Goal: Check status: Check status

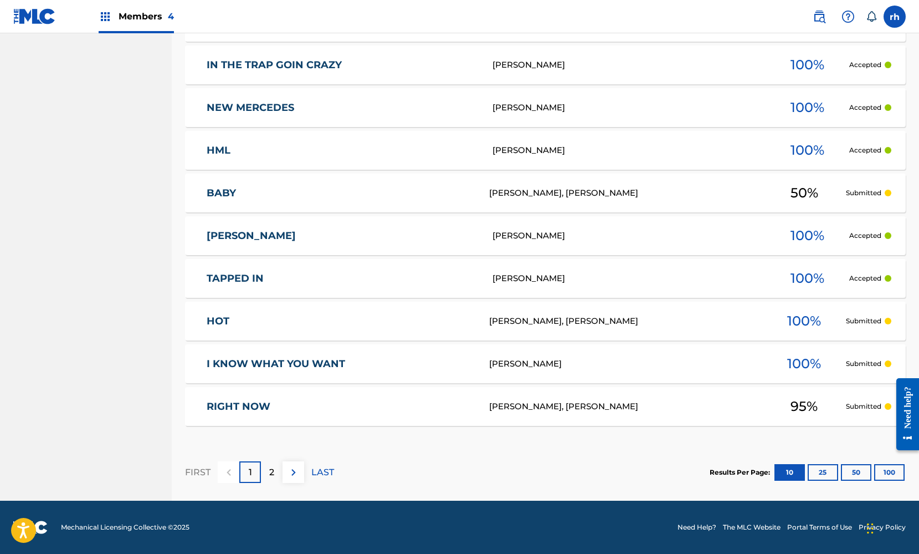
scroll to position [375, 0]
click at [274, 471] on p "2" at bounding box center [271, 472] width 5 height 13
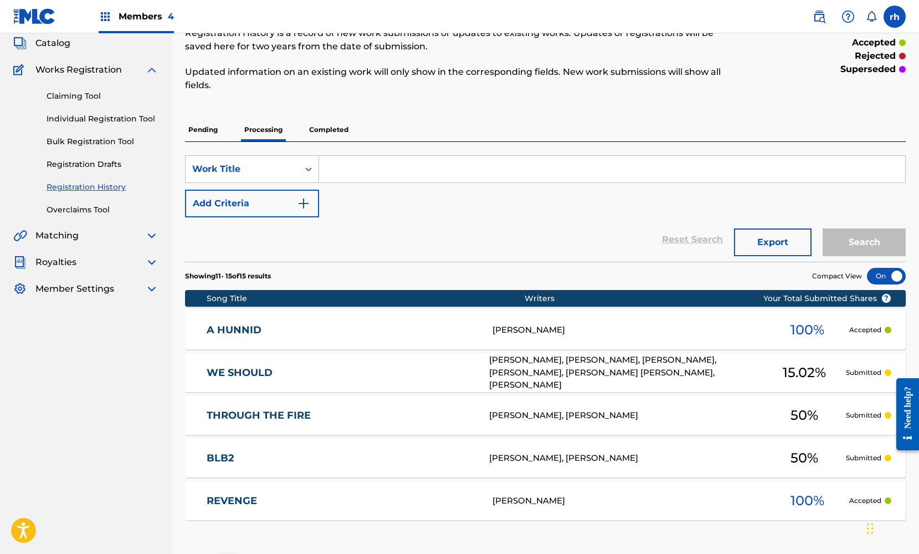
scroll to position [162, 0]
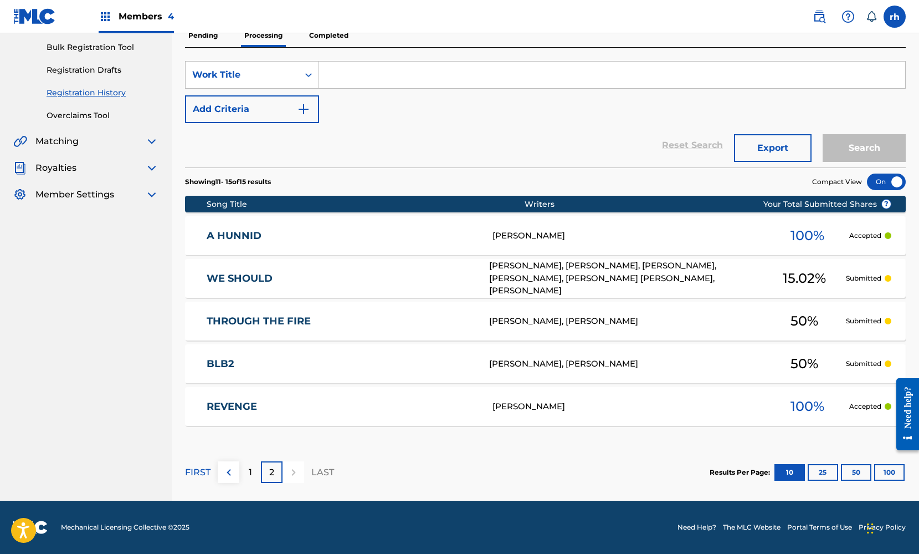
click at [250, 469] on p "1" at bounding box center [250, 472] width 3 height 13
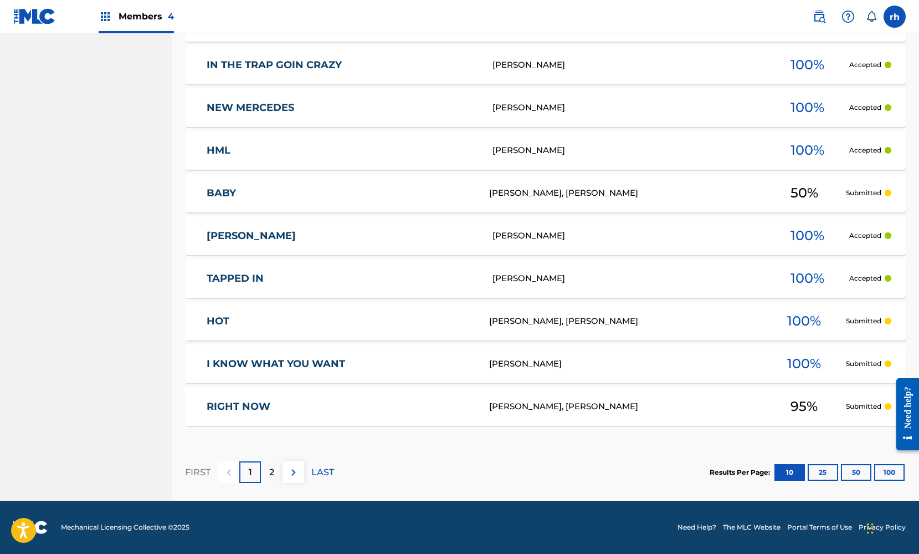
scroll to position [375, 0]
click at [273, 478] on p "2" at bounding box center [271, 472] width 5 height 13
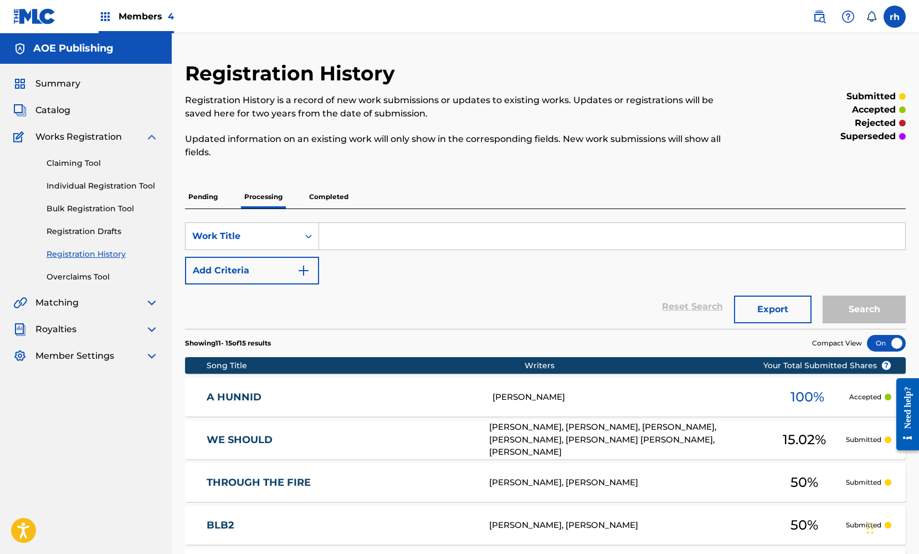
scroll to position [0, 0]
click at [339, 198] on p "Completed" at bounding box center [329, 196] width 46 height 23
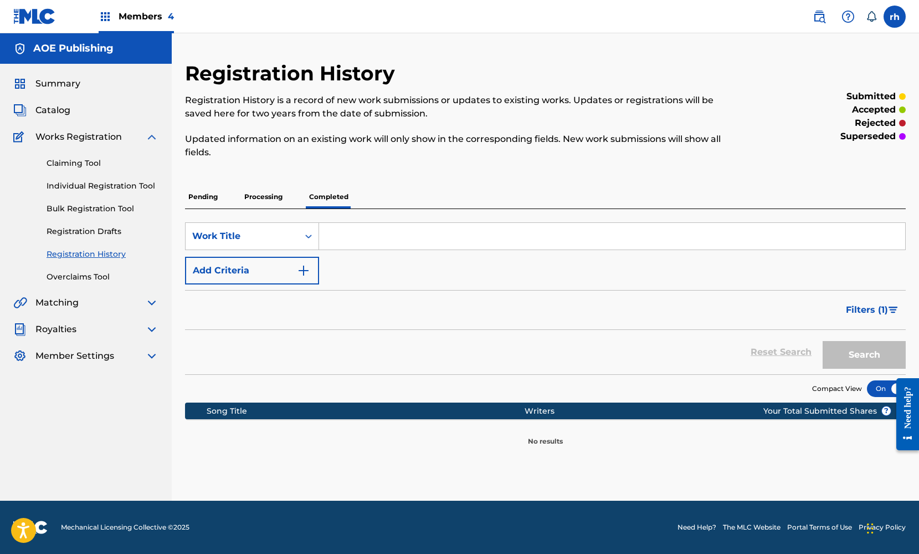
click at [151, 137] on img at bounding box center [151, 136] width 13 height 13
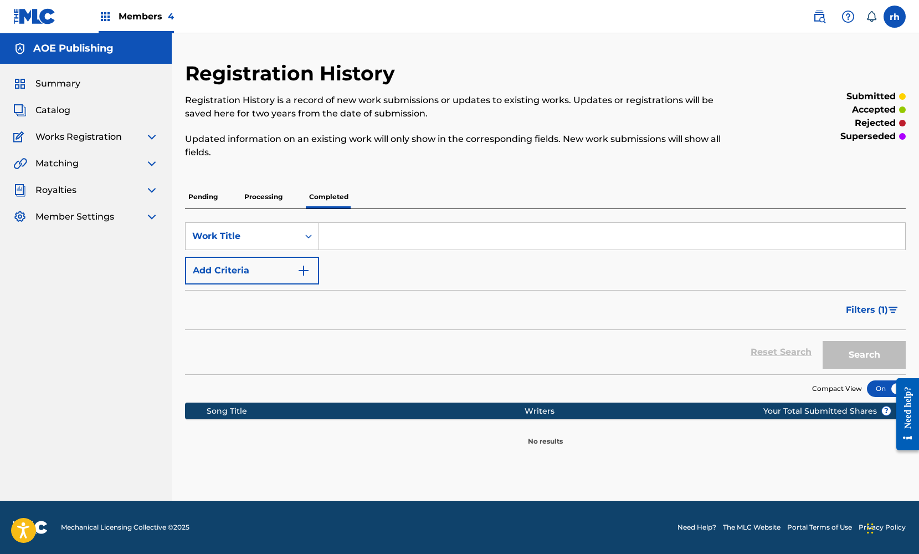
click at [55, 113] on span "Catalog" at bounding box center [52, 110] width 35 height 13
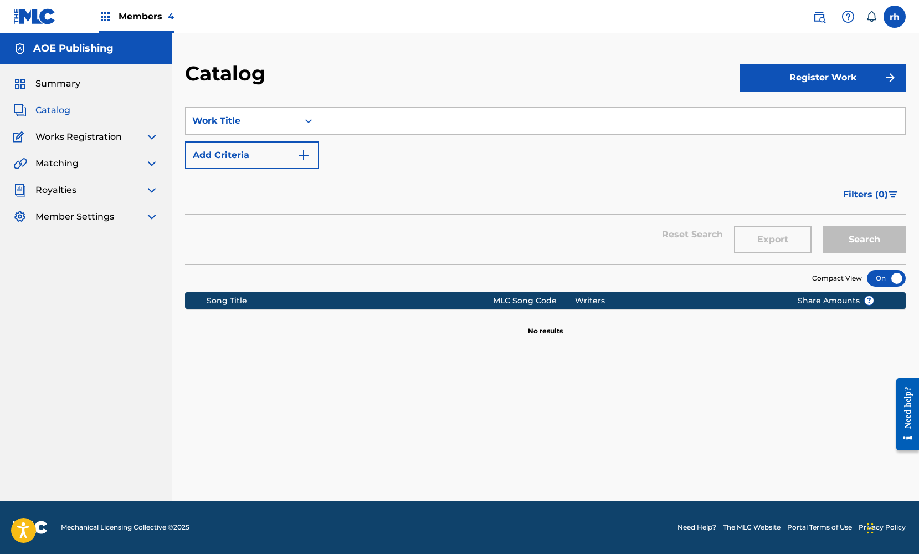
click at [55, 85] on span "Summary" at bounding box center [57, 83] width 45 height 13
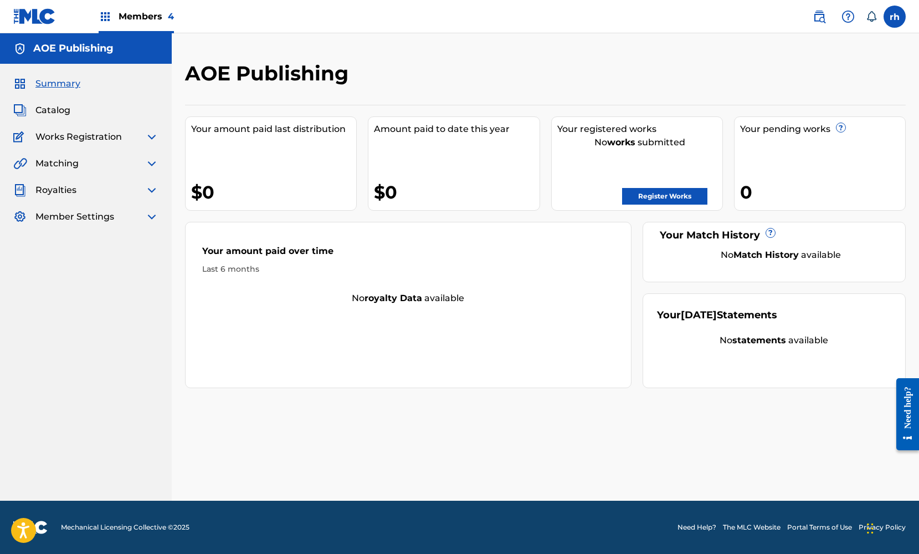
click at [666, 202] on link "Register Works" at bounding box center [664, 196] width 85 height 17
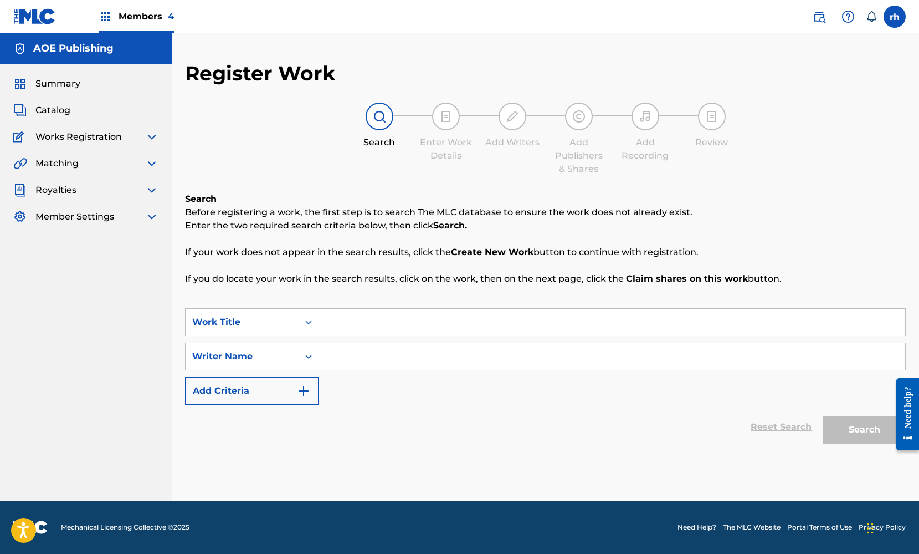
click at [71, 84] on span "Summary" at bounding box center [57, 83] width 45 height 13
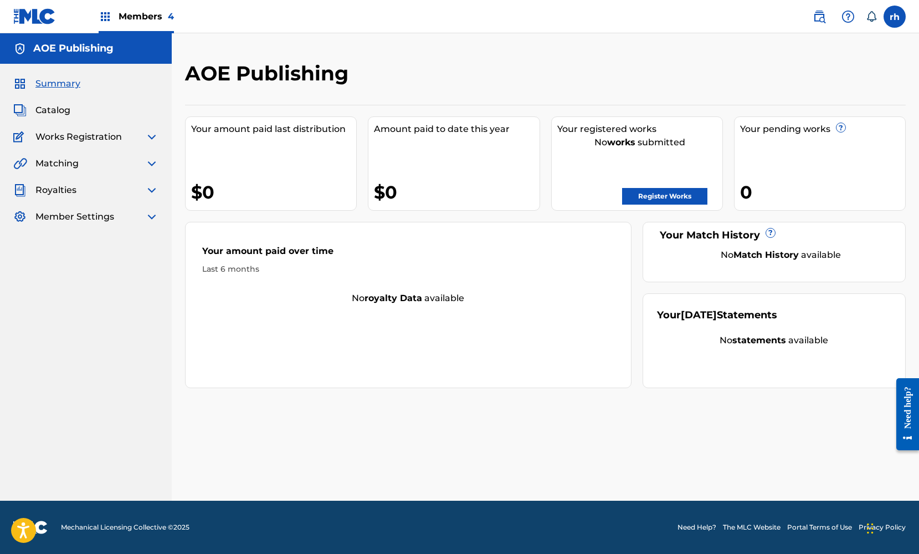
click at [150, 192] on img at bounding box center [151, 189] width 13 height 13
click at [110, 260] on link "Annual Statements" at bounding box center [103, 262] width 112 height 12
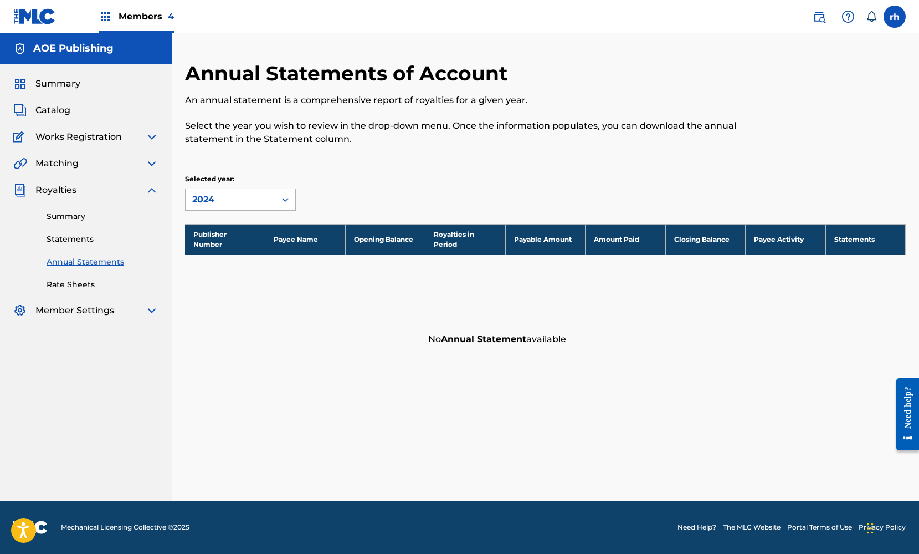
click at [287, 199] on icon at bounding box center [285, 200] width 7 height 4
click at [90, 284] on link "Rate Sheets" at bounding box center [103, 285] width 112 height 12
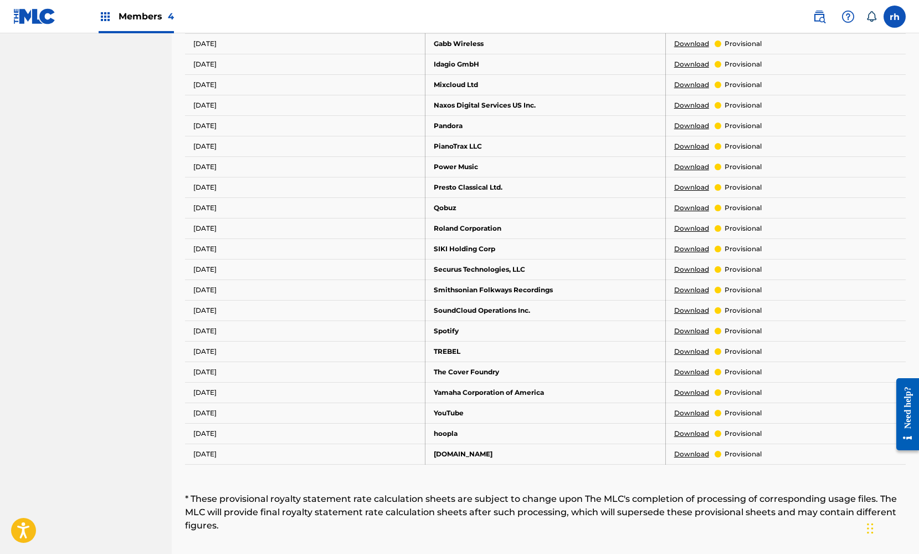
scroll to position [564, 0]
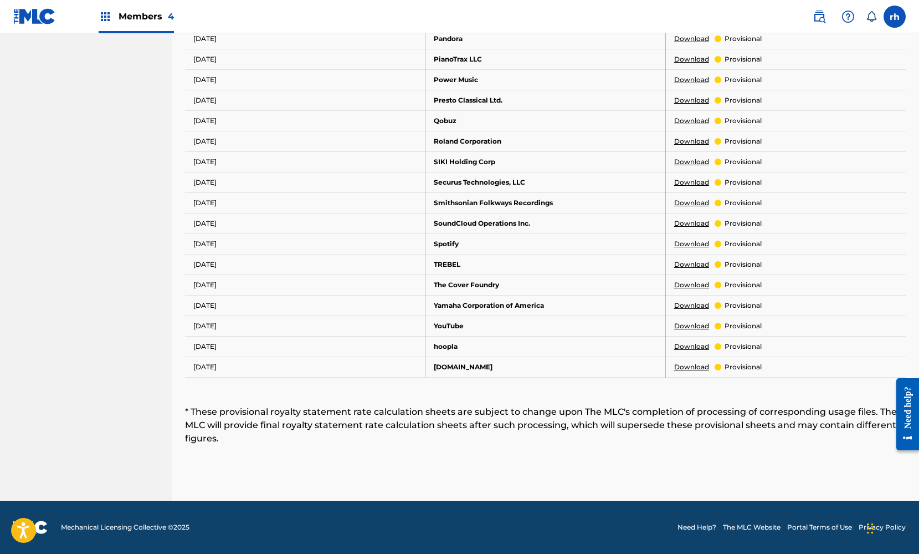
click at [447, 327] on td "YouTube" at bounding box center [546, 325] width 241 height 21
click at [689, 325] on link "Download" at bounding box center [691, 326] width 35 height 10
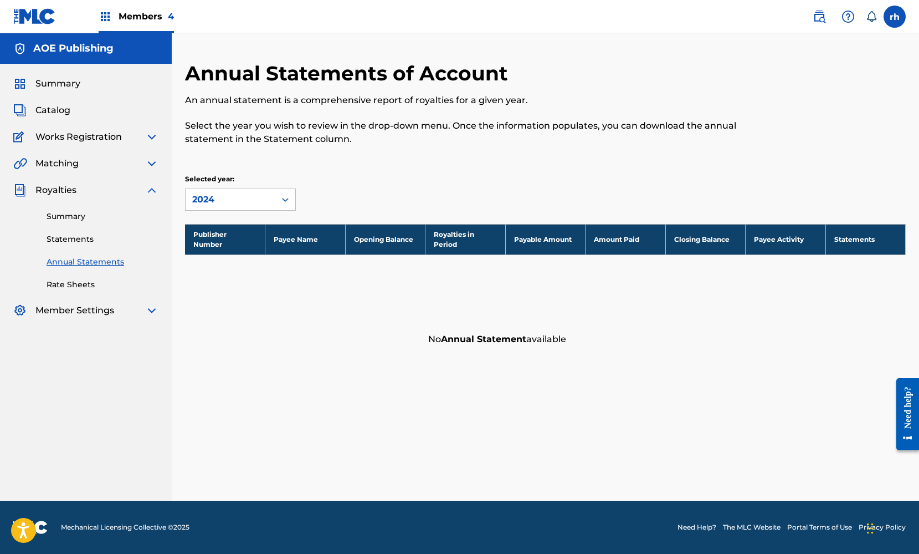
click at [149, 307] on img at bounding box center [151, 310] width 13 height 13
click at [150, 187] on img at bounding box center [151, 189] width 13 height 13
click at [151, 160] on img at bounding box center [151, 163] width 13 height 13
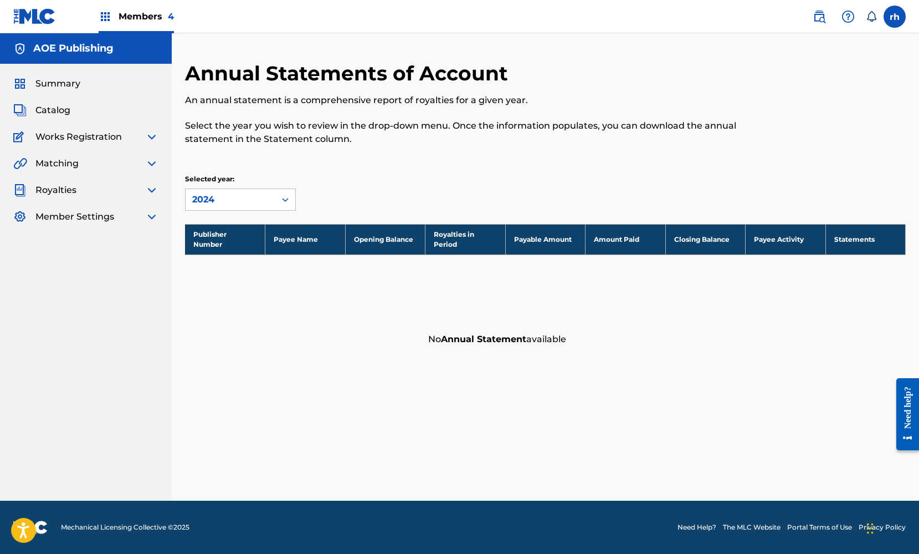
click at [155, 136] on img at bounding box center [151, 136] width 13 height 13
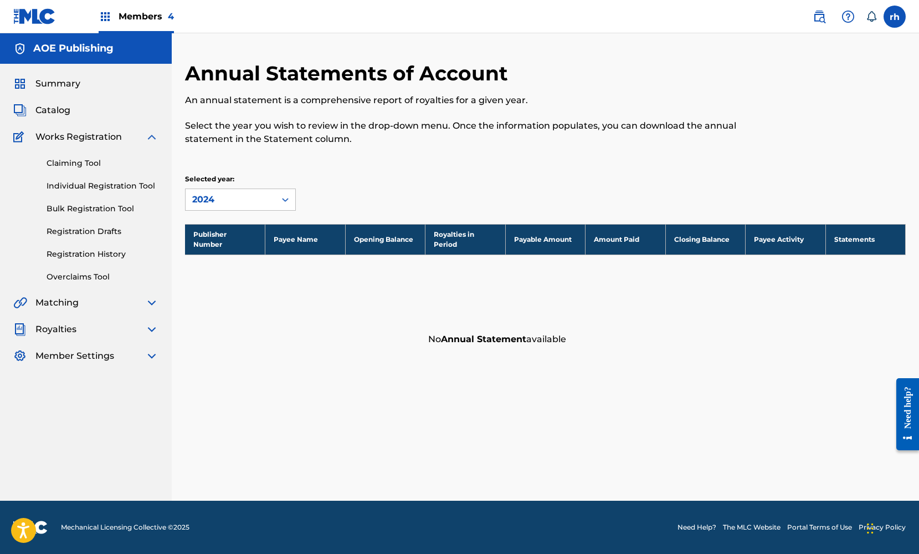
click at [155, 136] on img at bounding box center [151, 136] width 13 height 13
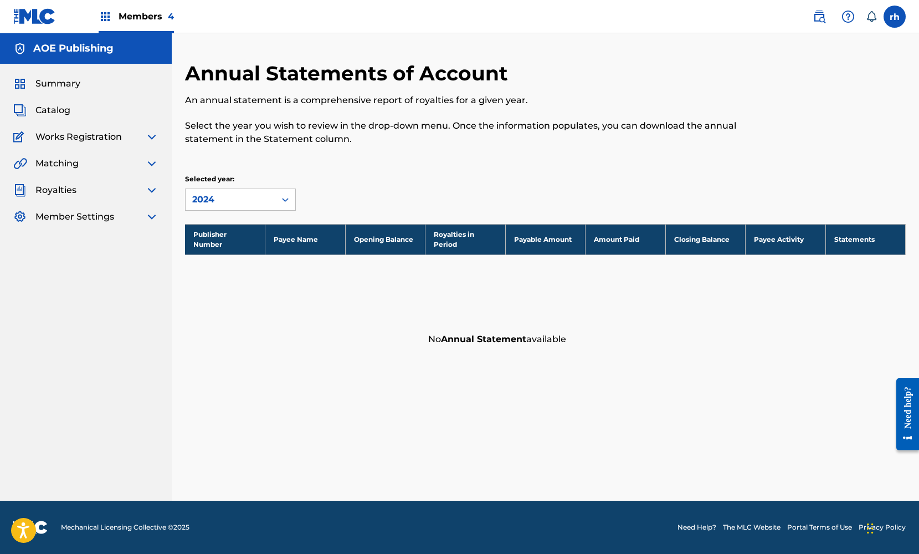
click at [105, 110] on div "Catalog" at bounding box center [85, 110] width 145 height 13
click at [50, 110] on span "Catalog" at bounding box center [52, 110] width 35 height 13
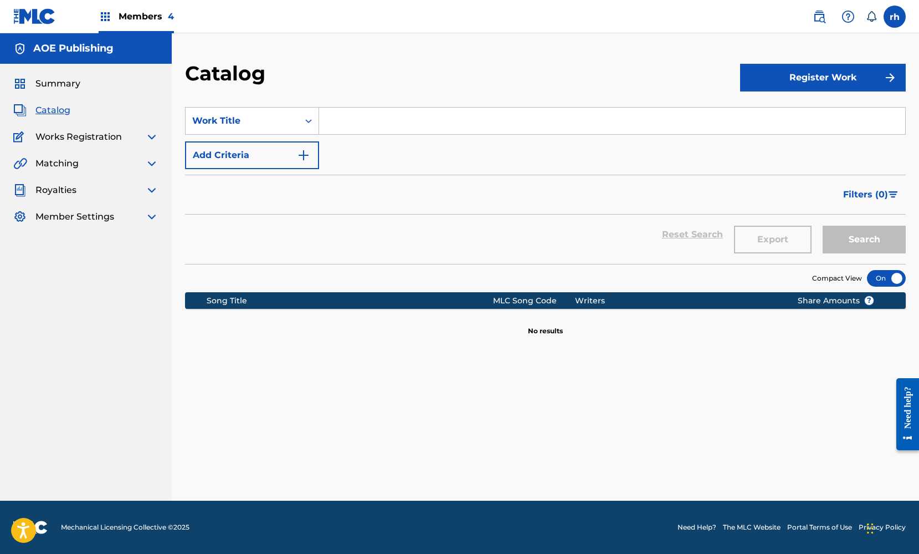
click at [55, 86] on span "Summary" at bounding box center [57, 83] width 45 height 13
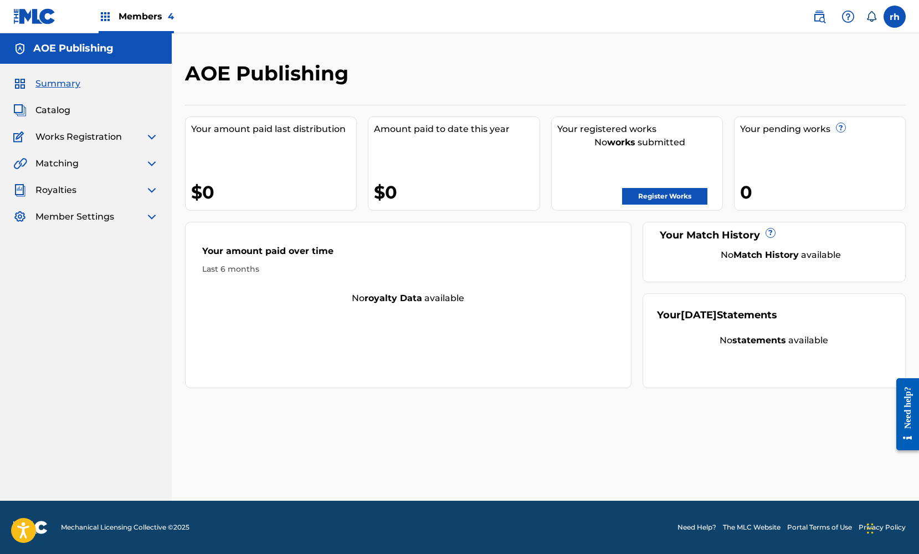
click at [59, 112] on span "Catalog" at bounding box center [52, 110] width 35 height 13
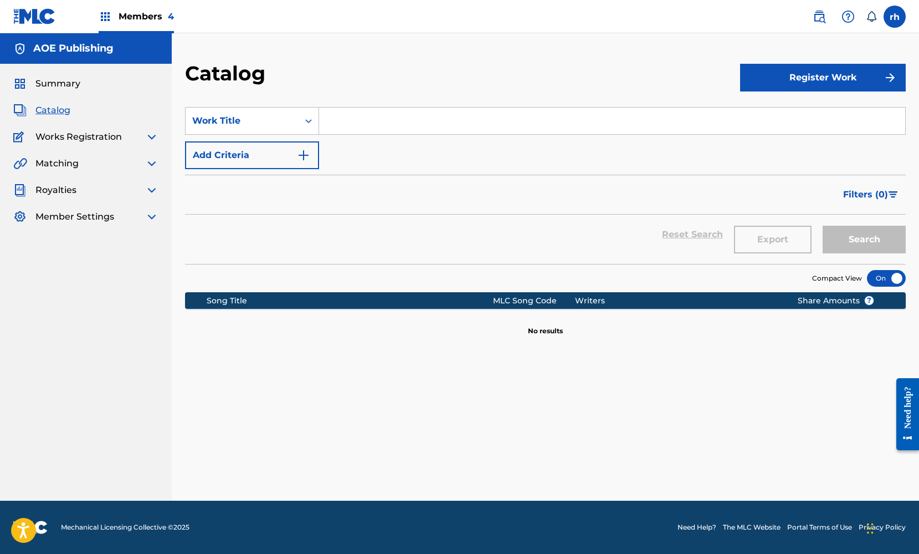
click at [76, 81] on span "Summary" at bounding box center [57, 83] width 45 height 13
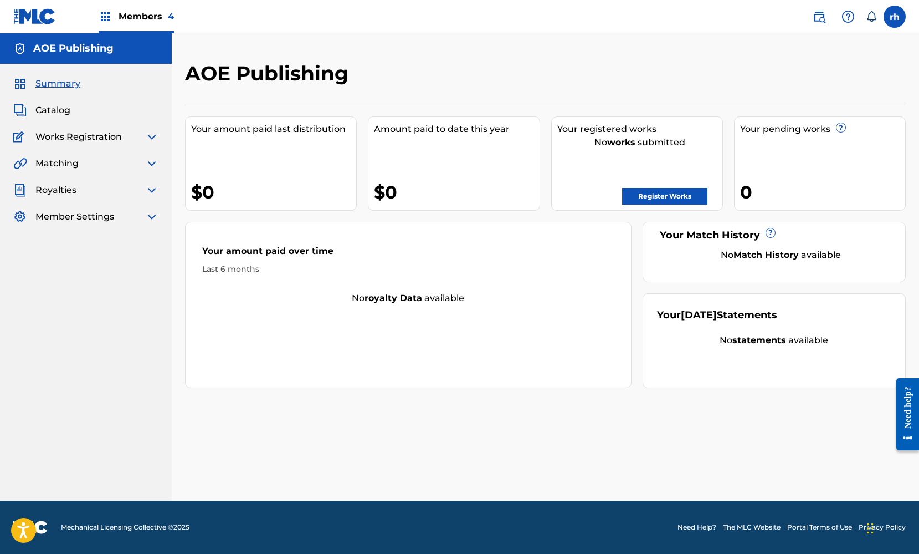
click at [75, 141] on span "Works Registration" at bounding box center [78, 136] width 86 height 13
click at [53, 114] on span "Catalog" at bounding box center [52, 110] width 35 height 13
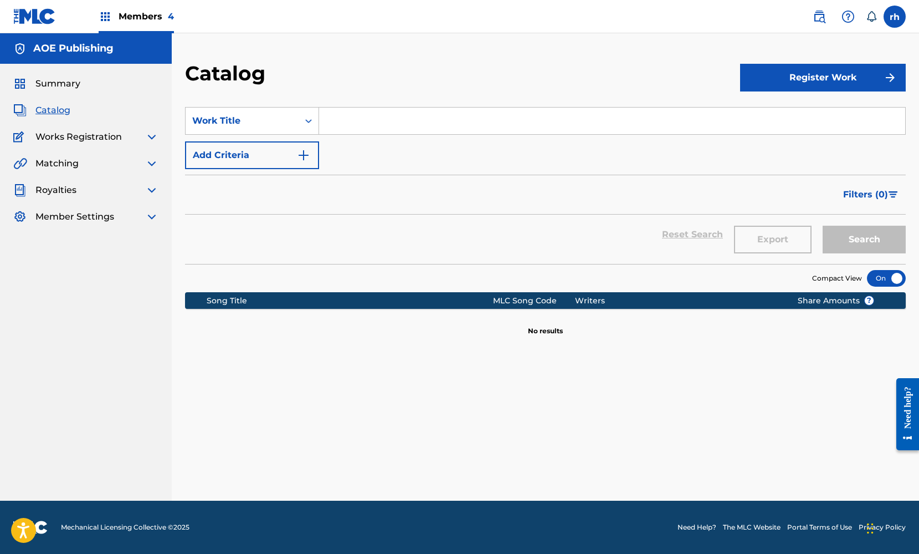
click at [53, 114] on span "Catalog" at bounding box center [52, 110] width 35 height 13
click at [61, 136] on span "Works Registration" at bounding box center [78, 136] width 86 height 13
click at [67, 143] on span "Works Registration" at bounding box center [78, 136] width 86 height 13
click at [91, 136] on span "Works Registration" at bounding box center [78, 136] width 86 height 13
click at [151, 139] on img at bounding box center [151, 136] width 13 height 13
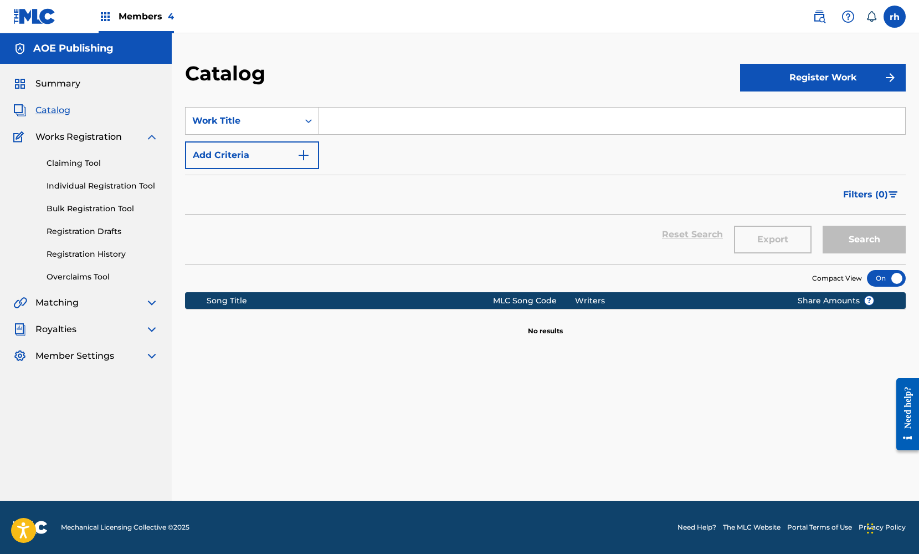
click at [117, 254] on link "Registration History" at bounding box center [103, 254] width 112 height 12
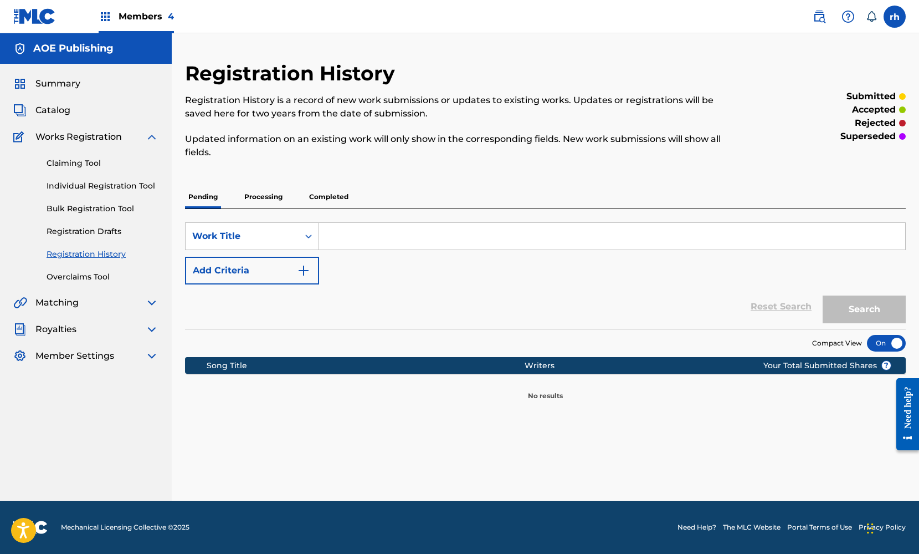
click at [267, 199] on p "Processing" at bounding box center [263, 196] width 45 height 23
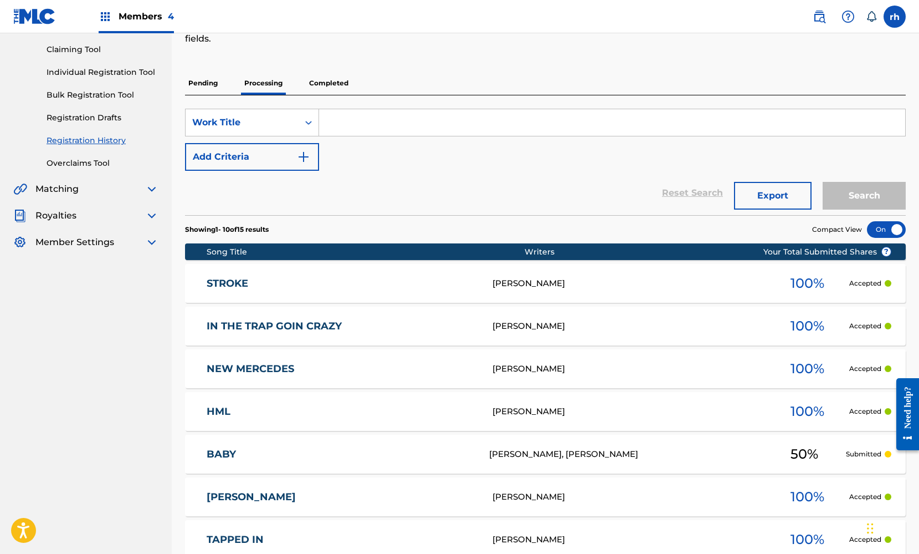
scroll to position [134, 0]
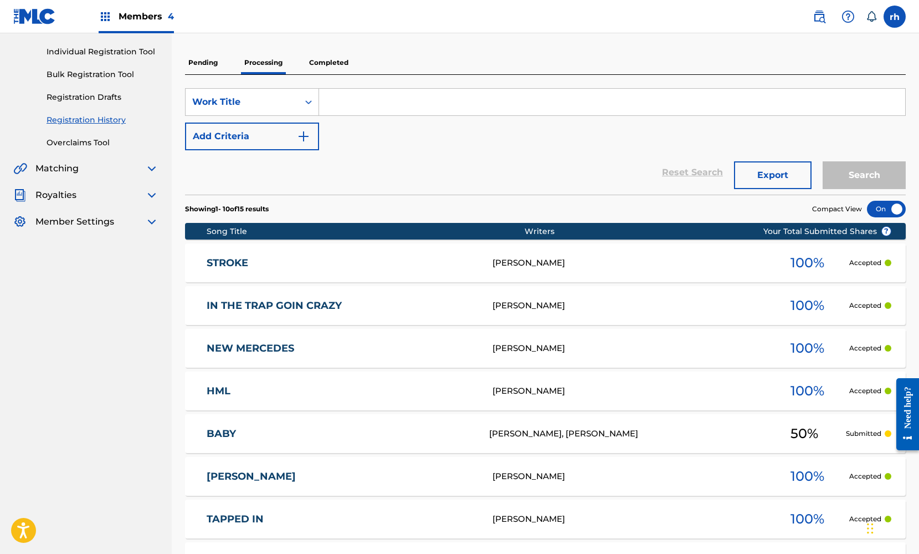
click at [339, 60] on p "Completed" at bounding box center [329, 62] width 46 height 23
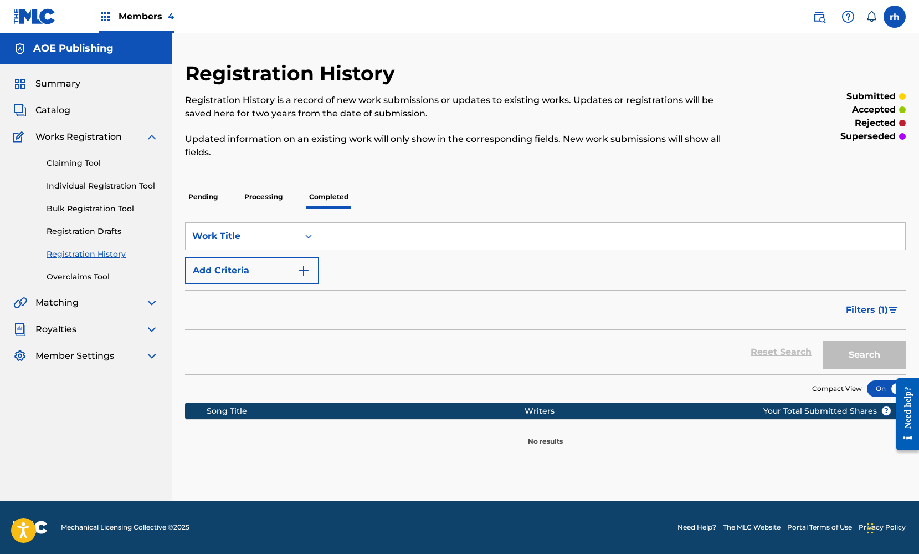
click at [270, 201] on p "Processing" at bounding box center [263, 196] width 45 height 23
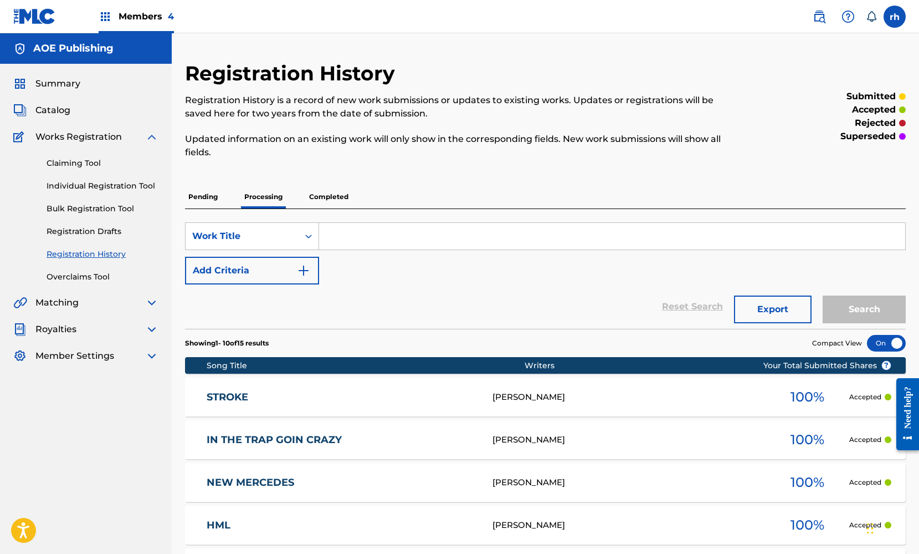
click at [591, 402] on div "[PERSON_NAME]" at bounding box center [630, 397] width 274 height 13
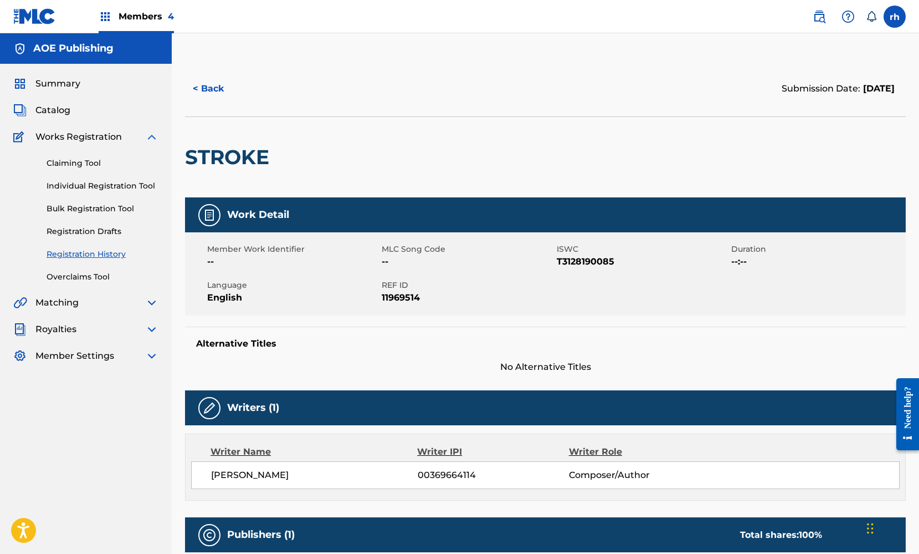
click at [212, 88] on button "< Back" at bounding box center [218, 89] width 67 height 28
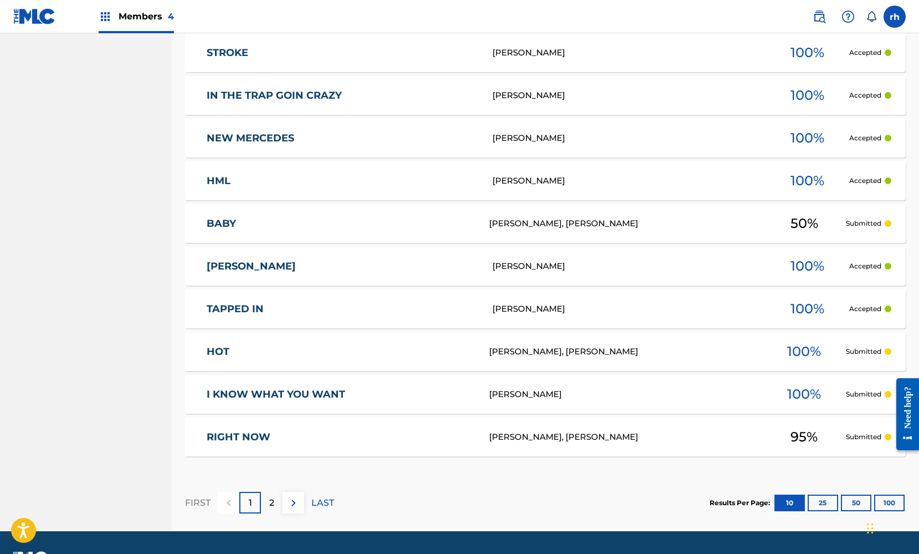
scroll to position [349, 0]
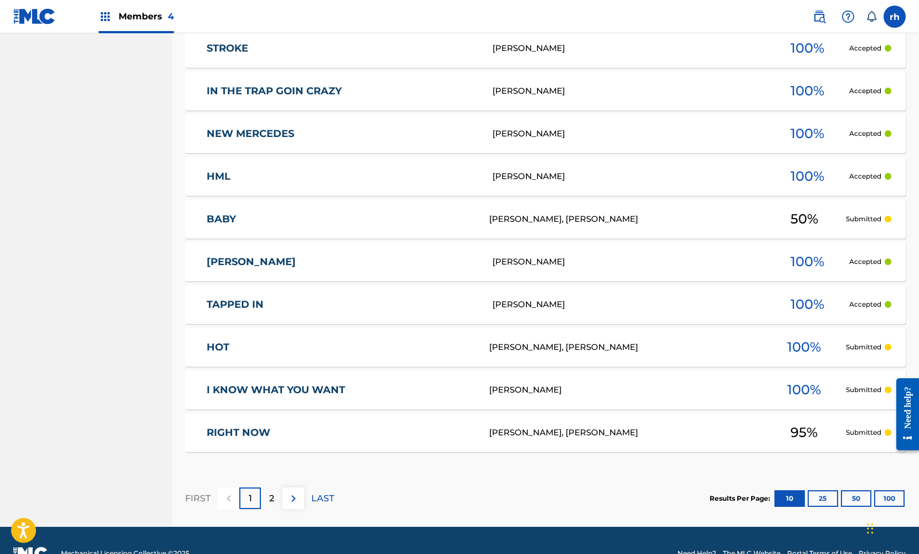
click at [219, 346] on link "HOT" at bounding box center [341, 347] width 268 height 13
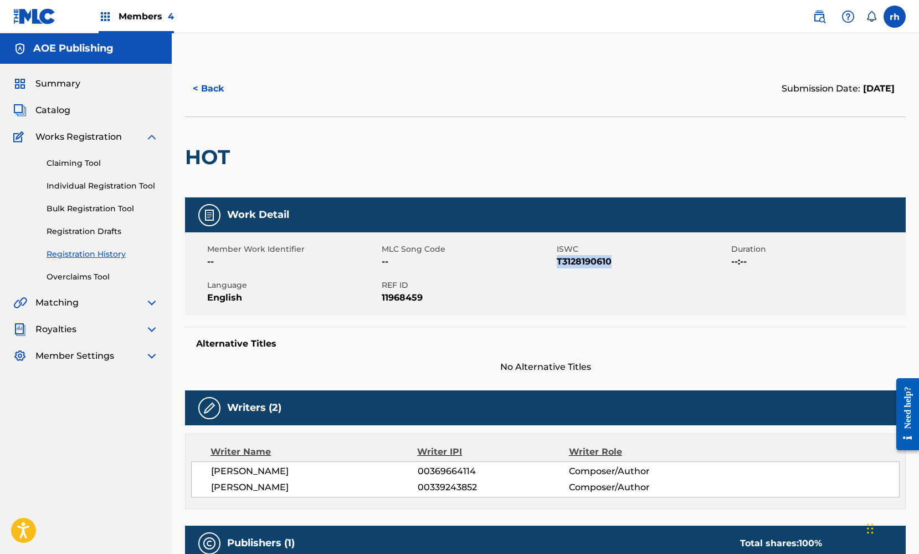
drag, startPoint x: 615, startPoint y: 260, endPoint x: 557, endPoint y: 262, distance: 58.2
click at [557, 262] on span "T3128190610" at bounding box center [643, 261] width 172 height 13
copy span "T3128190610"
